Goal: Register for event/course

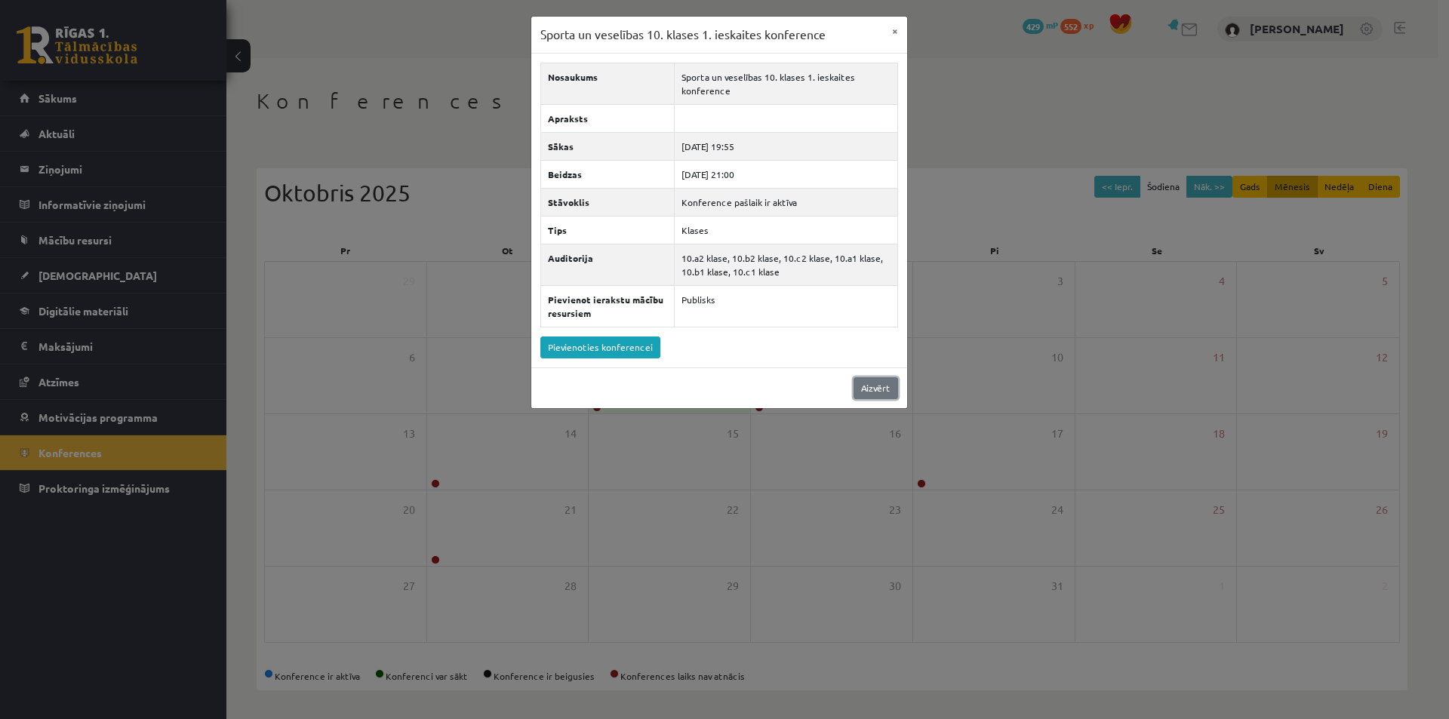
click at [857, 389] on link "Aizvērt" at bounding box center [875, 388] width 45 height 22
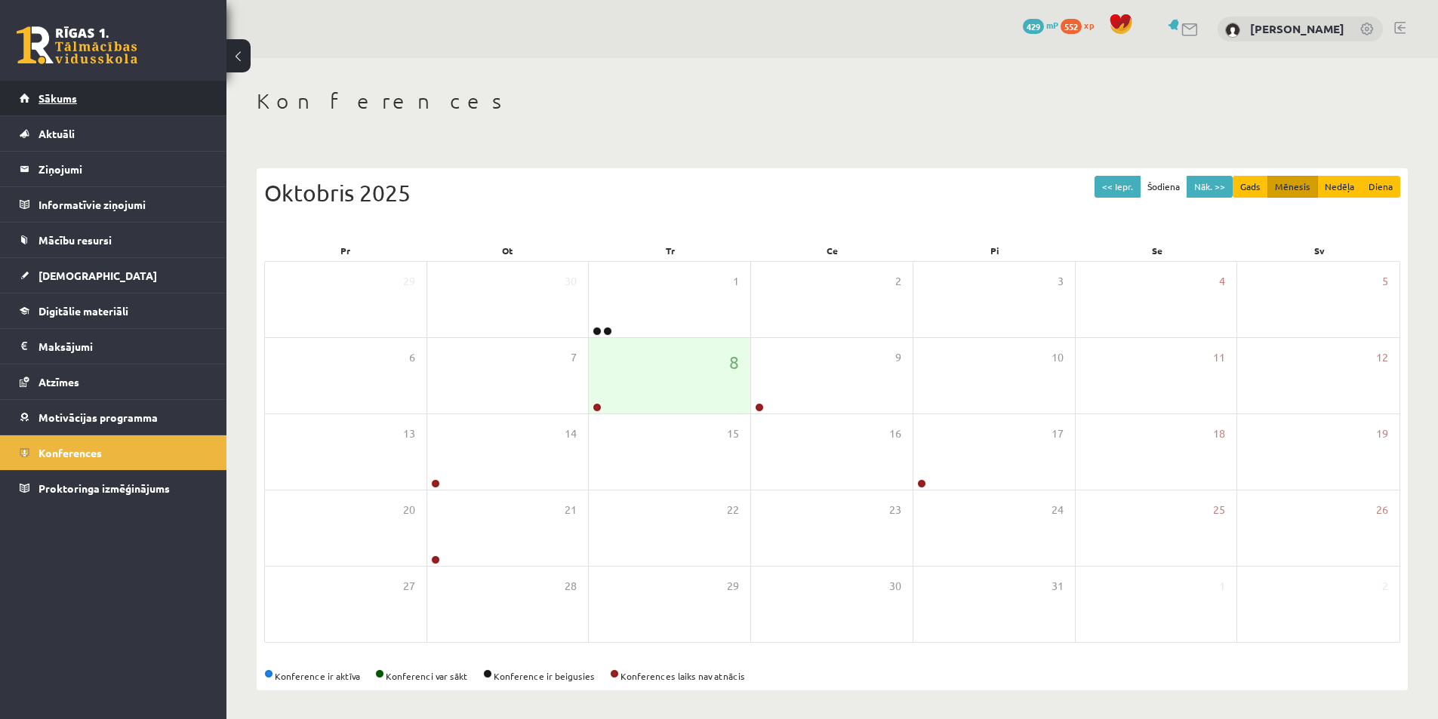
click at [100, 101] on link "Sākums" at bounding box center [114, 98] width 188 height 35
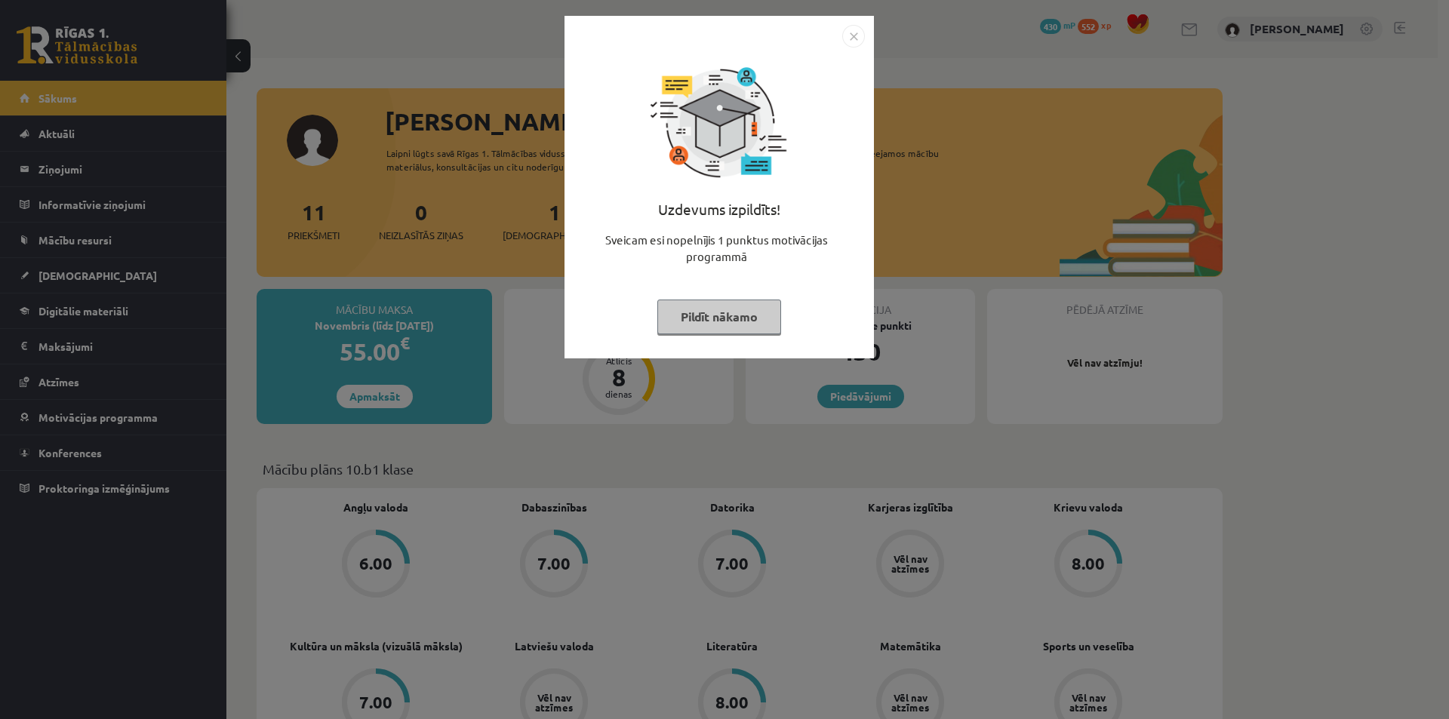
click at [737, 318] on button "Pildīt nākamo" at bounding box center [719, 317] width 124 height 35
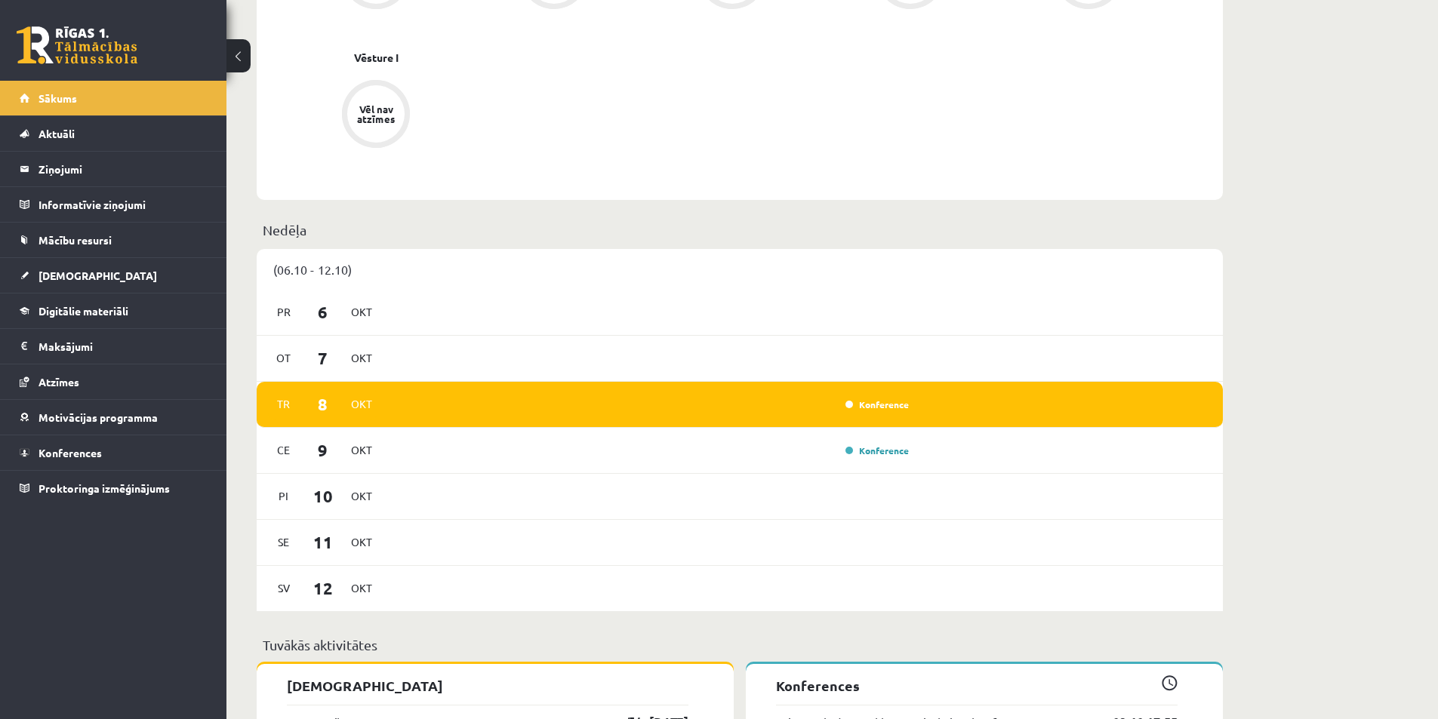
scroll to position [830, 0]
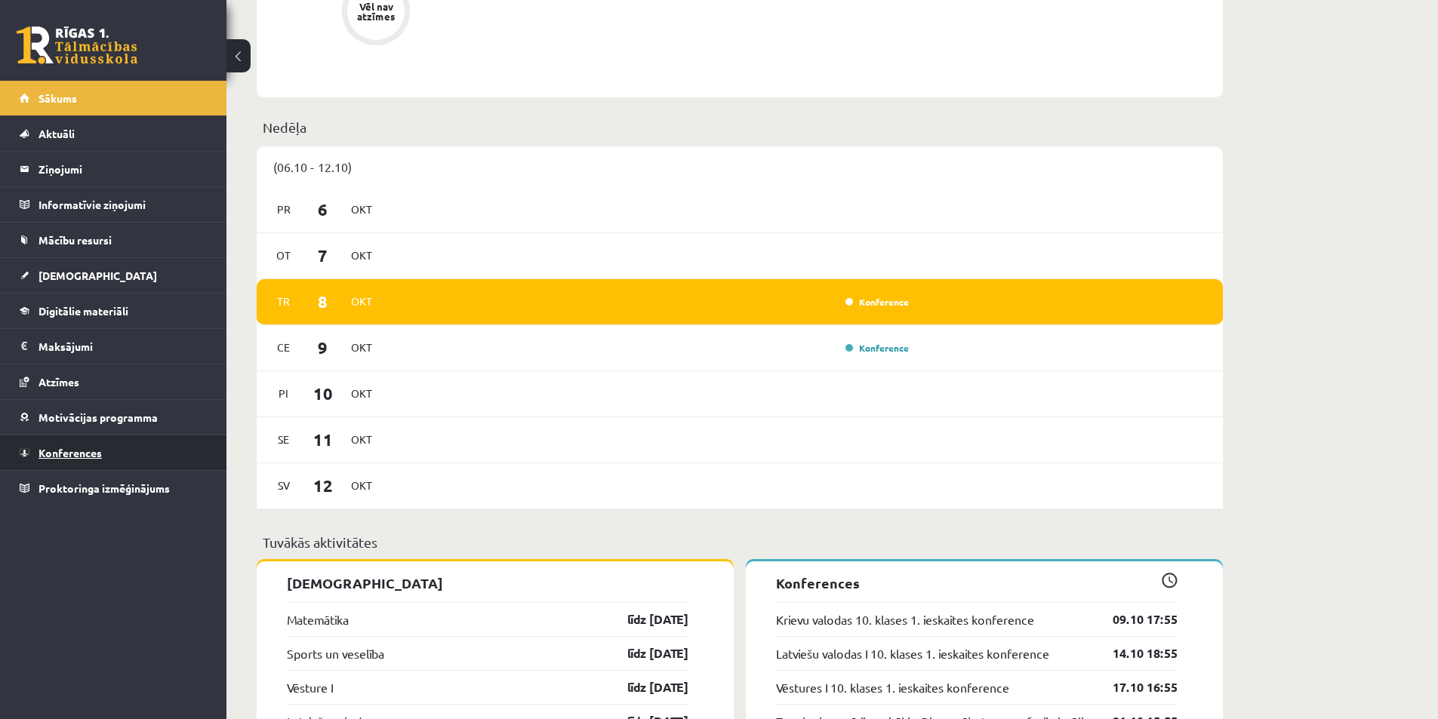
click at [72, 461] on link "Konferences" at bounding box center [114, 452] width 188 height 35
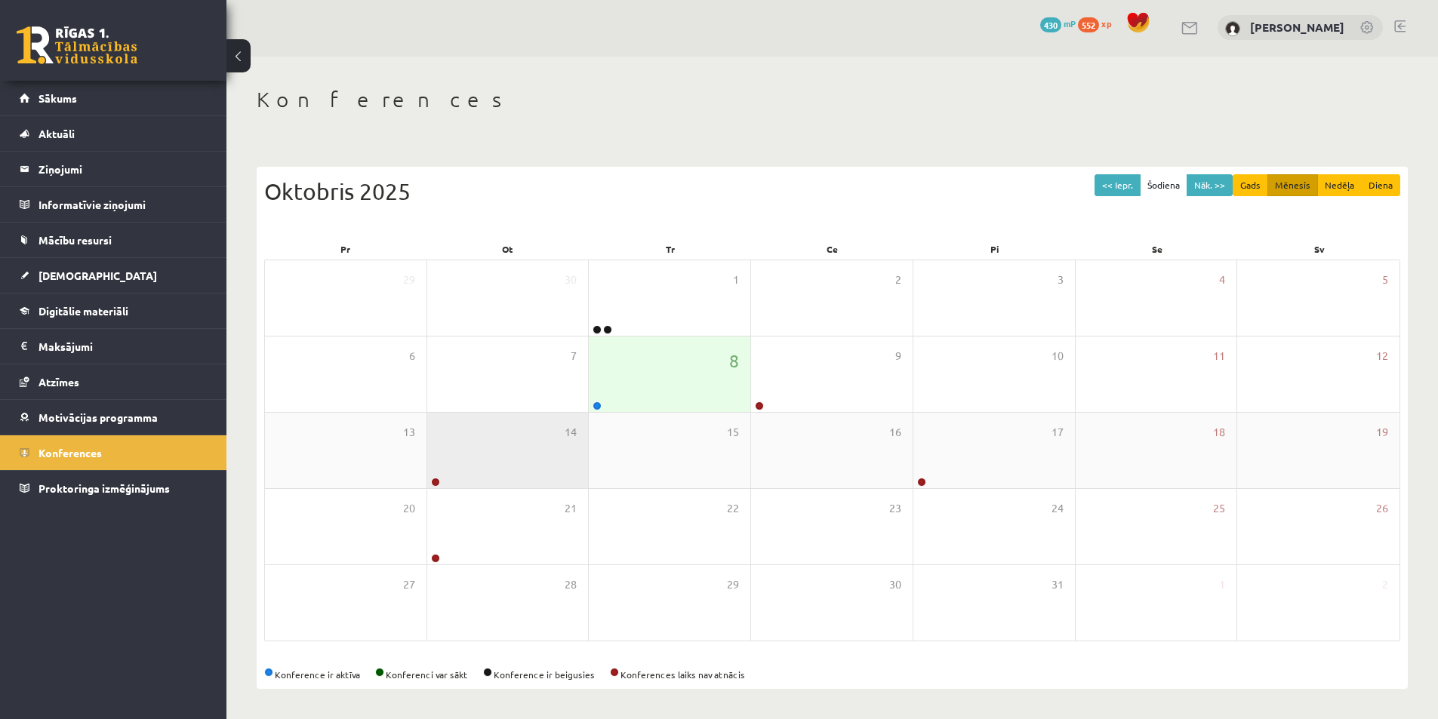
scroll to position [2, 0]
click at [679, 385] on div "8" at bounding box center [669, 373] width 161 height 75
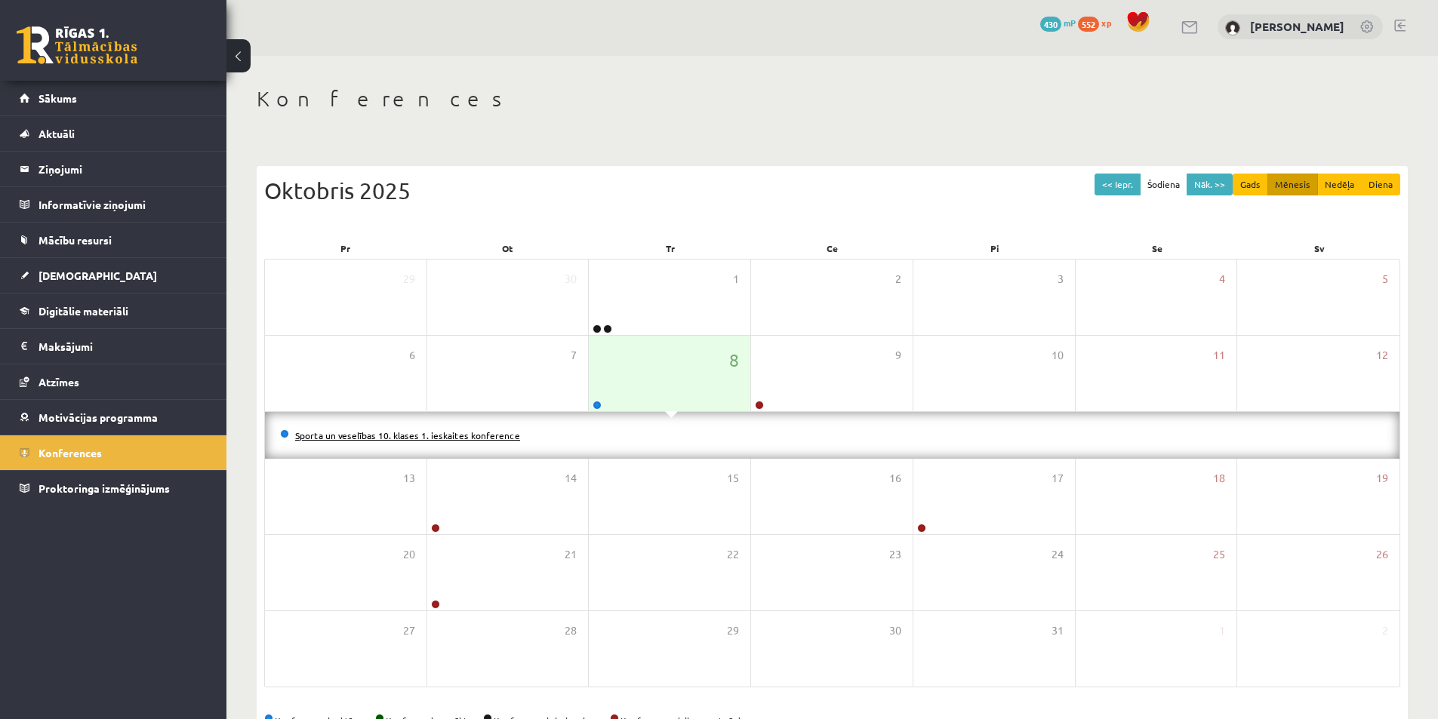
click at [442, 438] on link "Sporta un veselības 10. klases 1. ieskaites konference" at bounding box center [407, 435] width 225 height 12
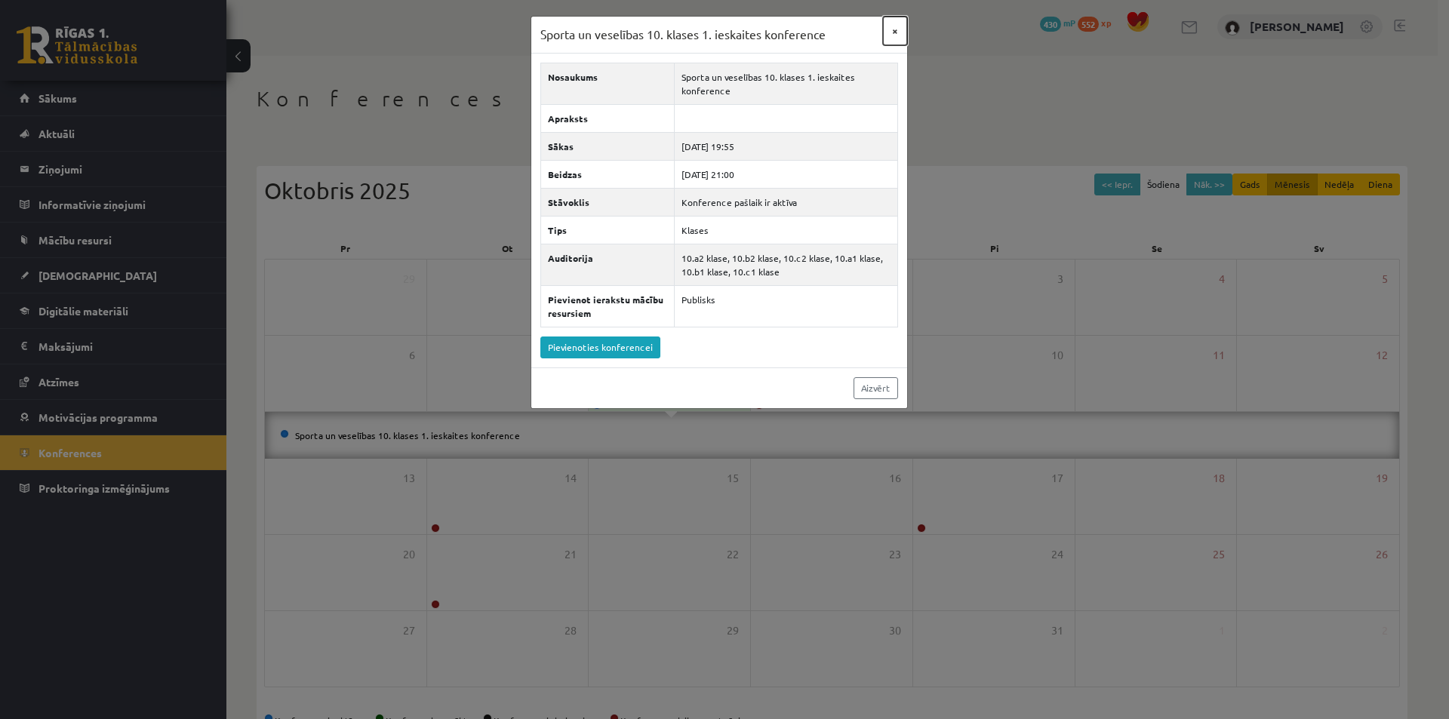
click at [890, 26] on button "×" at bounding box center [895, 31] width 24 height 29
